Goal: Transaction & Acquisition: Purchase product/service

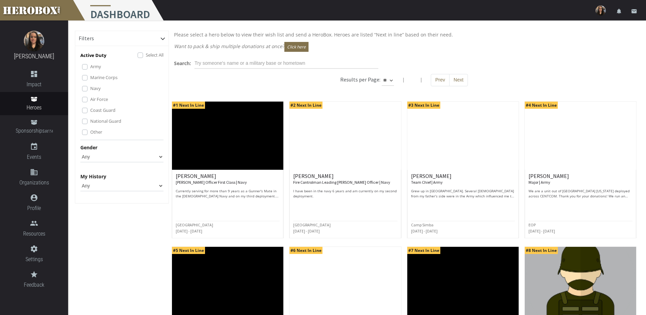
click at [390, 80] on select "** ** **" at bounding box center [388, 80] width 12 height 11
select select "*********"
click at [394, 75] on select "** ** **" at bounding box center [388, 80] width 12 height 11
click at [85, 107] on div "Coast Guard" at bounding box center [122, 110] width 81 height 8
click at [90, 111] on label "Coast Guard" at bounding box center [102, 109] width 25 height 7
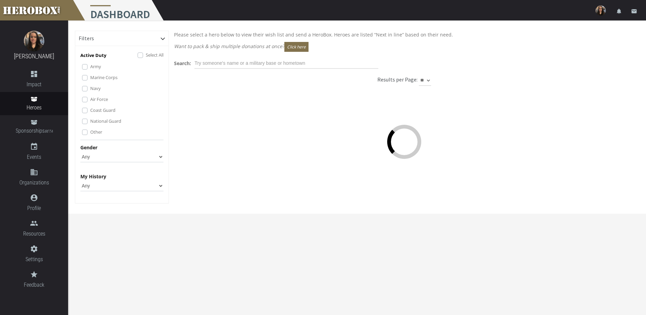
click at [90, 122] on label "National Guard" at bounding box center [105, 120] width 31 height 7
click at [90, 131] on label "Other" at bounding box center [96, 131] width 12 height 7
click at [90, 88] on label "Navy" at bounding box center [95, 87] width 11 height 7
click at [90, 77] on label "Marine Corps" at bounding box center [103, 77] width 27 height 7
click at [90, 66] on label "Army" at bounding box center [95, 66] width 11 height 7
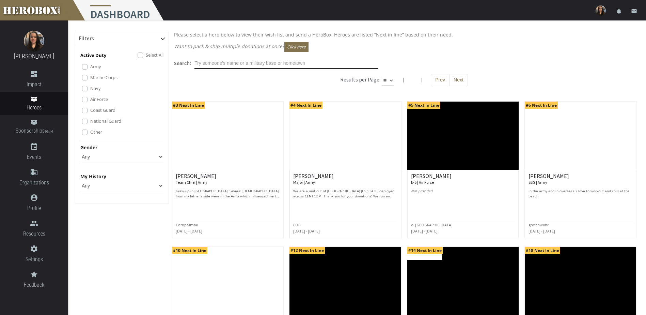
click at [252, 61] on input "text" at bounding box center [286, 63] width 184 height 11
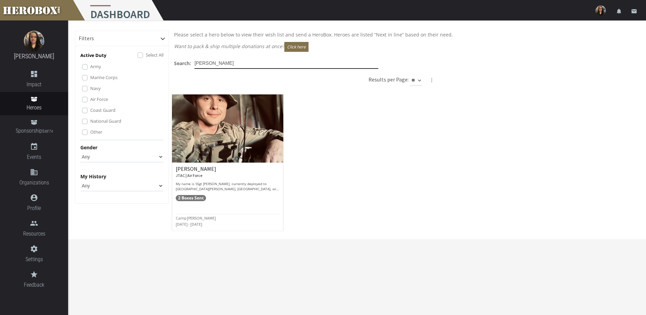
type input "[PERSON_NAME]"
click at [206, 171] on h6 "[PERSON_NAME] JTAC | Air Force" at bounding box center [228, 172] width 104 height 12
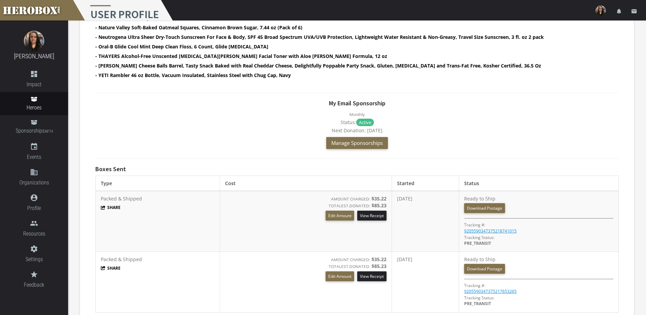
scroll to position [320, 0]
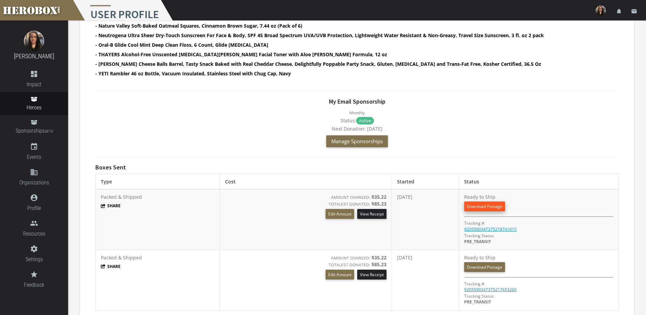
click at [480, 201] on link "Download Postage" at bounding box center [484, 206] width 41 height 10
click at [326, 269] on button "Edit Amount" at bounding box center [340, 274] width 29 height 10
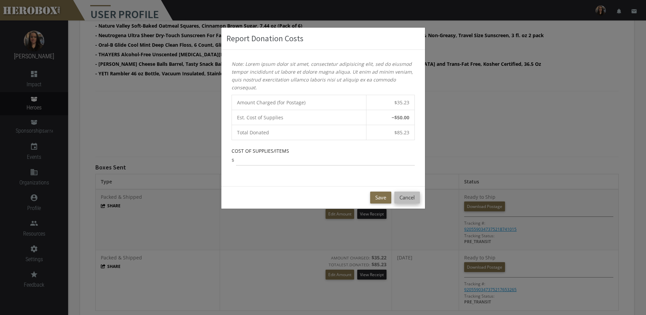
click at [407, 196] on button "Cancel" at bounding box center [407, 197] width 26 height 12
